Goal: Find specific page/section: Find specific page/section

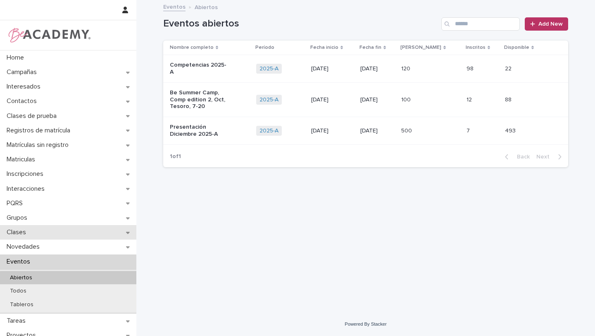
click at [98, 234] on div "Clases" at bounding box center [68, 232] width 136 height 14
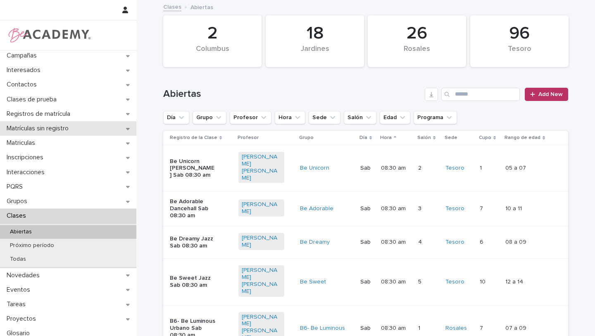
scroll to position [6, 0]
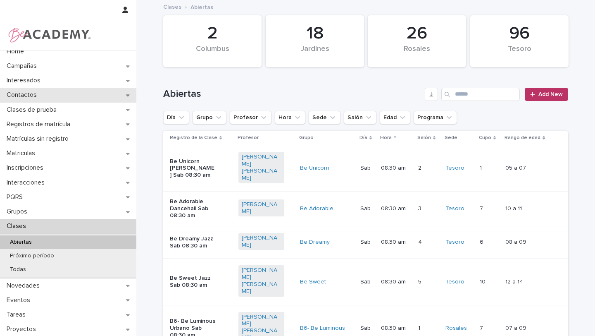
click at [73, 94] on div "Contactos" at bounding box center [68, 95] width 136 height 14
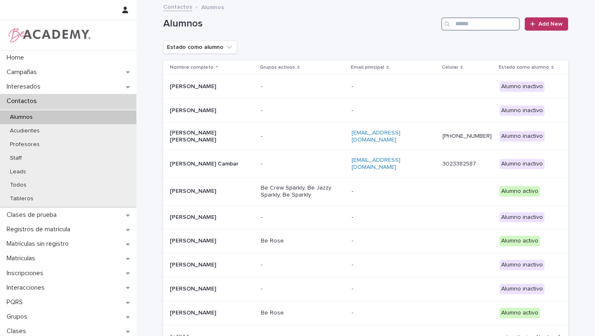
click at [463, 22] on input "Search" at bounding box center [481, 23] width 79 height 13
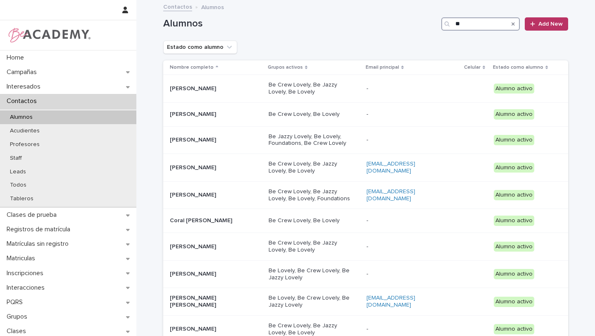
type input "*"
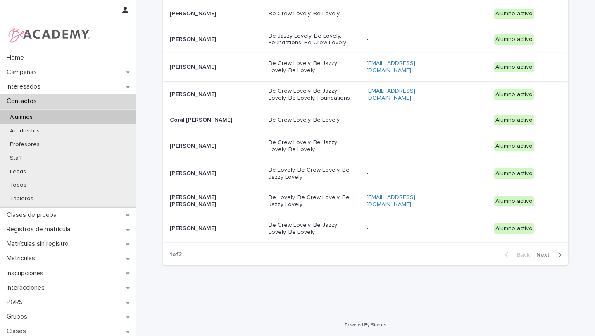
scroll to position [101, 0]
type input "**********"
click at [139, 95] on div "**********" at bounding box center [365, 106] width 459 height 413
click at [130, 86] on div "Interesados" at bounding box center [68, 86] width 136 height 14
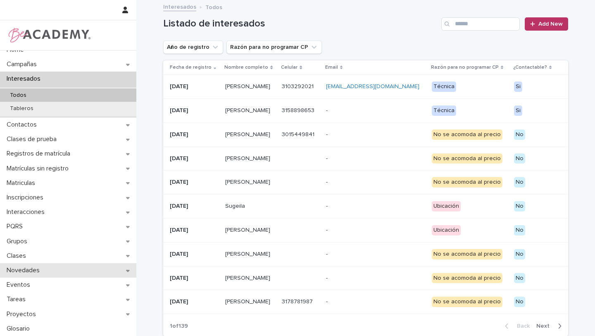
scroll to position [7, 0]
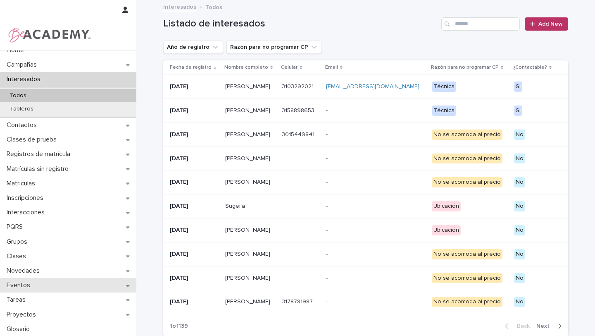
click at [45, 283] on div "Eventos" at bounding box center [68, 285] width 136 height 14
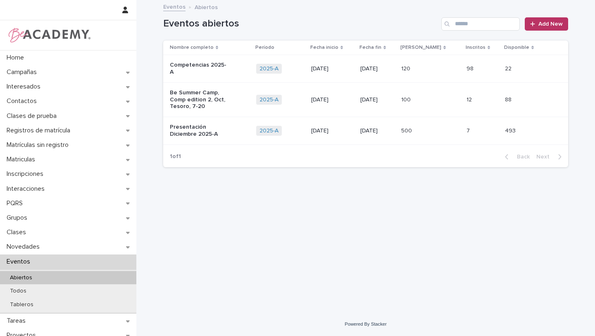
click at [220, 67] on p "Competencias 2025-A" at bounding box center [199, 69] width 59 height 14
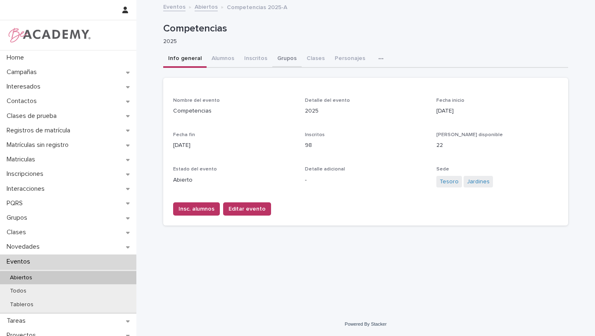
click at [282, 56] on button "Grupos" at bounding box center [286, 58] width 29 height 17
